Goal: Contribute content

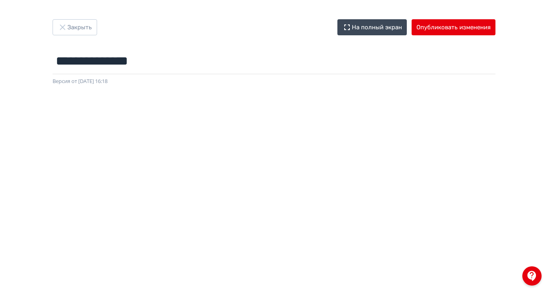
click at [340, 99] on div at bounding box center [274, 265] width 548 height 361
click at [495, 26] on button "Опубликовать изменения" at bounding box center [453, 27] width 84 height 16
